Goal: Transaction & Acquisition: Purchase product/service

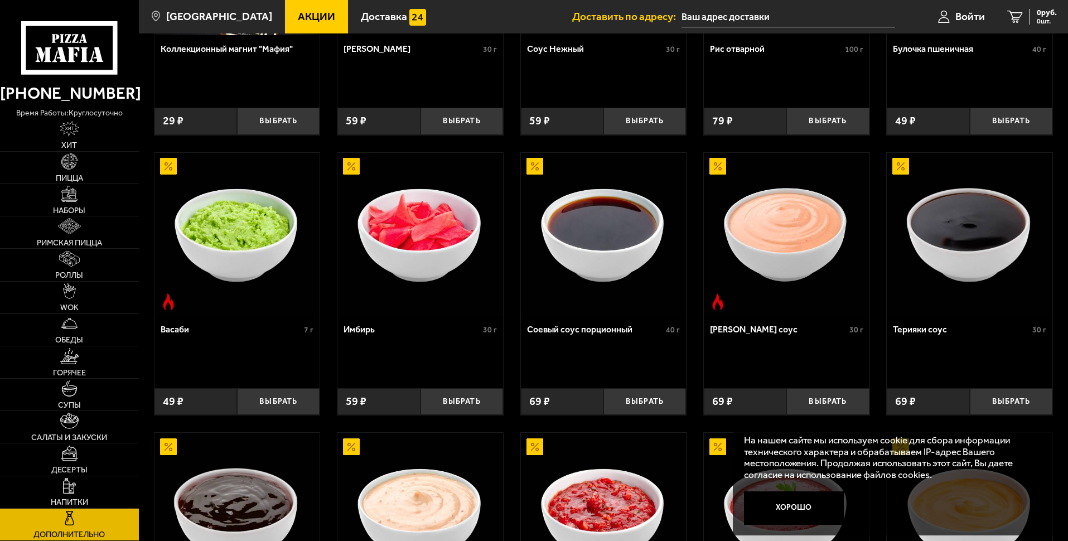
scroll to position [279, 0]
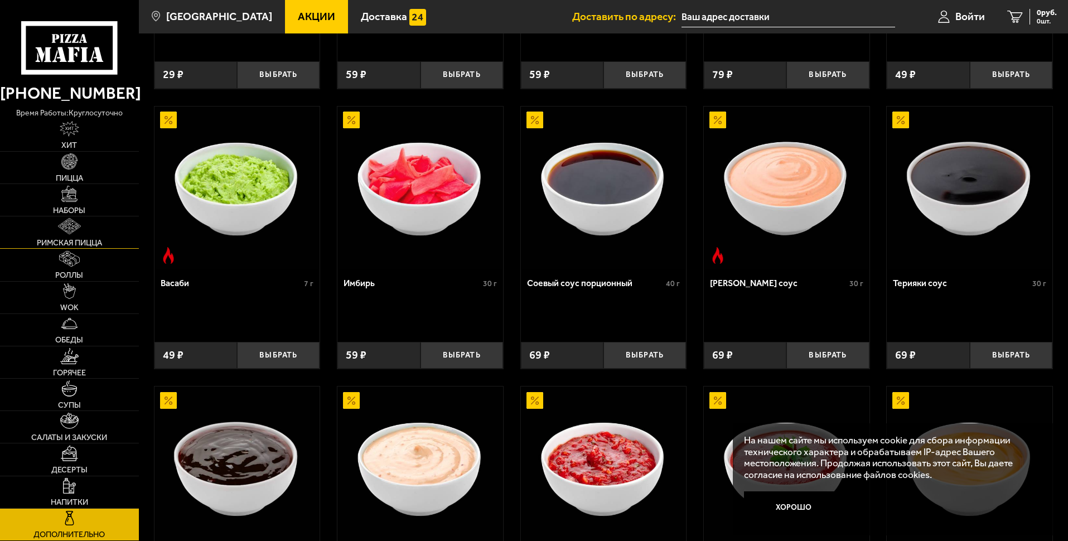
click at [119, 248] on link "Римская пицца" at bounding box center [69, 232] width 139 height 32
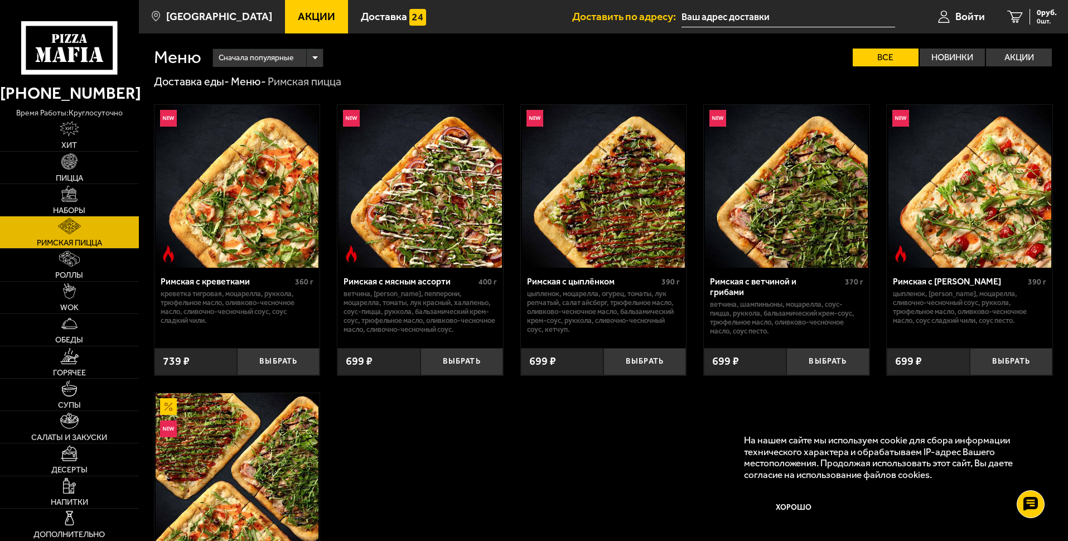
click at [733, 146] on img at bounding box center [786, 186] width 163 height 163
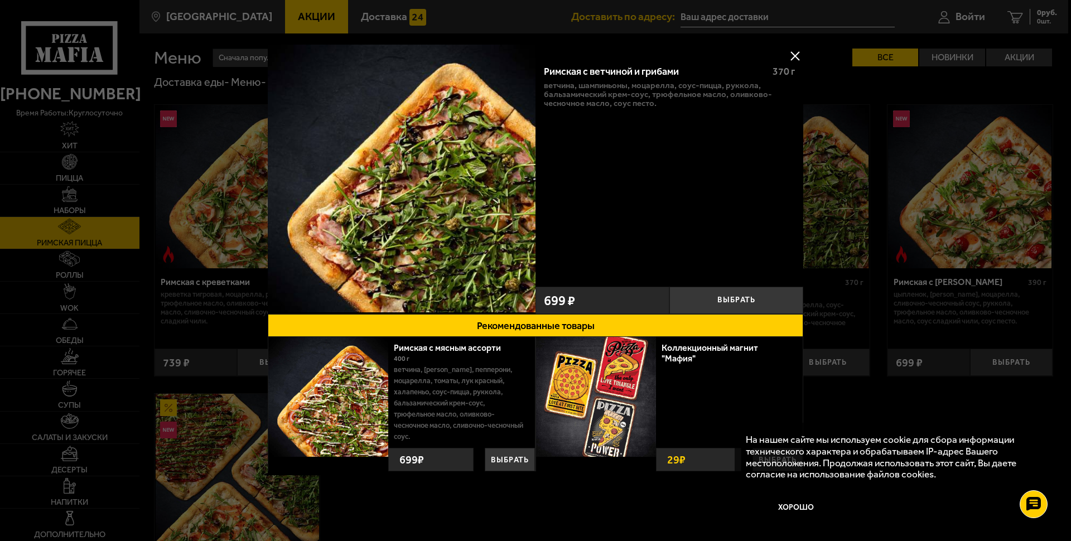
click at [226, 16] on div at bounding box center [535, 270] width 1071 height 541
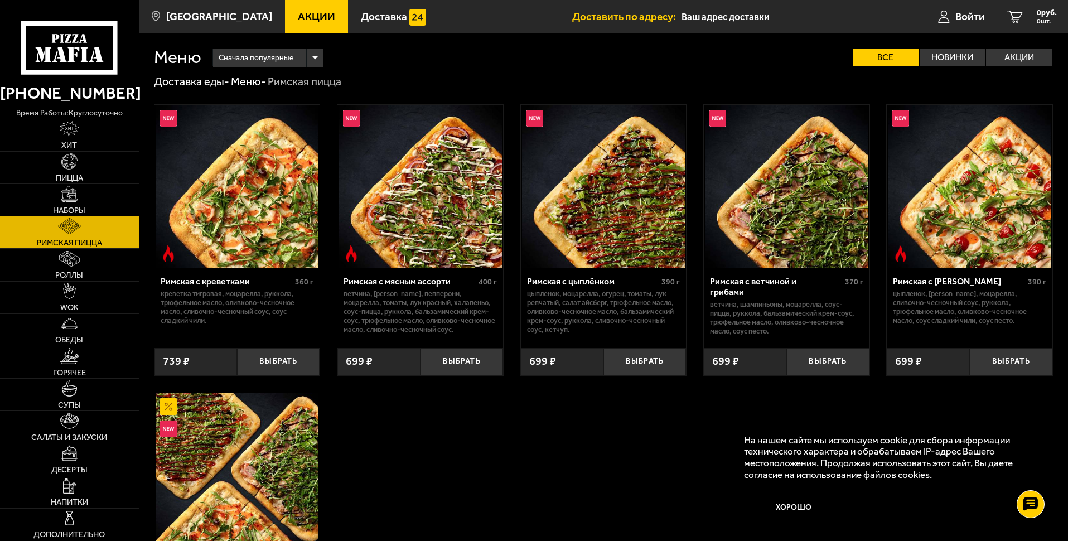
scroll to position [255, 0]
